Goal: Find specific page/section: Find specific page/section

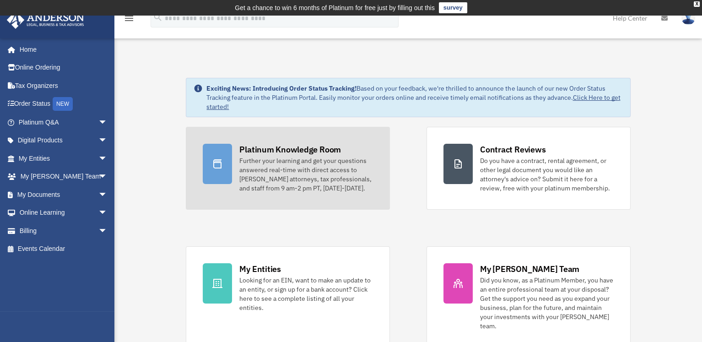
click at [290, 166] on div "Further your learning and get your questions answered real-time with direct acc…" at bounding box center [306, 174] width 134 height 37
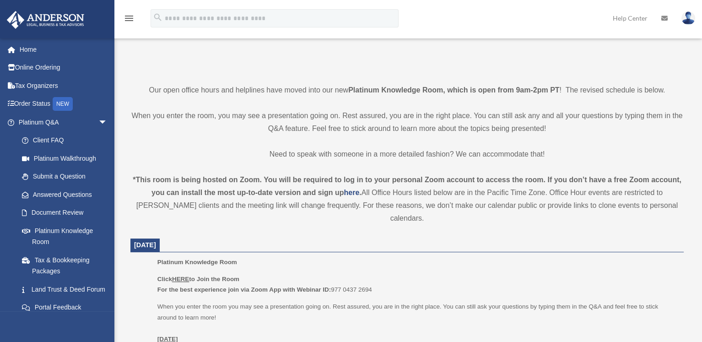
scroll to position [321, 0]
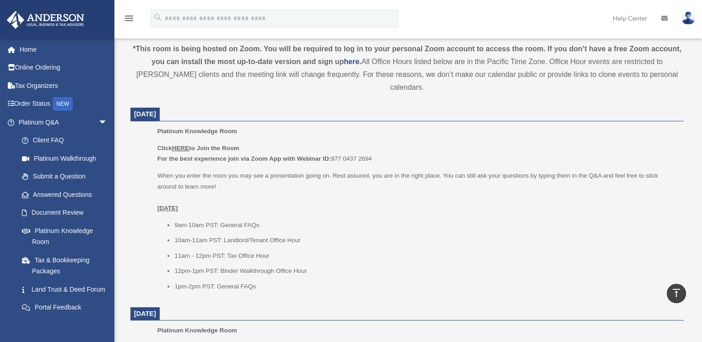
click at [182, 145] on u "HERE" at bounding box center [180, 148] width 17 height 7
click at [177, 145] on u "HERE" at bounding box center [180, 148] width 17 height 7
click at [180, 145] on u "HERE" at bounding box center [180, 148] width 17 height 7
click at [246, 149] on p "Click HERE to Join the Room For the best experience join via Zoom App with Webi…" at bounding box center [418, 154] width 520 height 22
click at [184, 145] on u "HERE" at bounding box center [180, 148] width 17 height 7
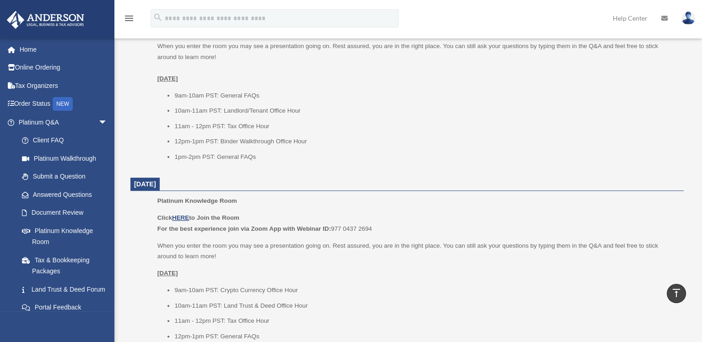
scroll to position [458, 0]
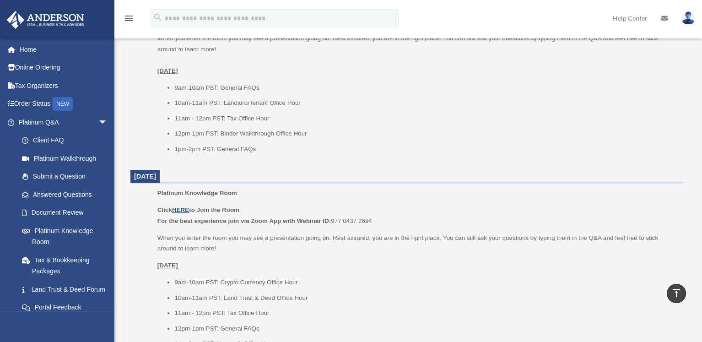
click at [180, 206] on u "HERE" at bounding box center [180, 209] width 17 height 7
